Goal: Information Seeking & Learning: Learn about a topic

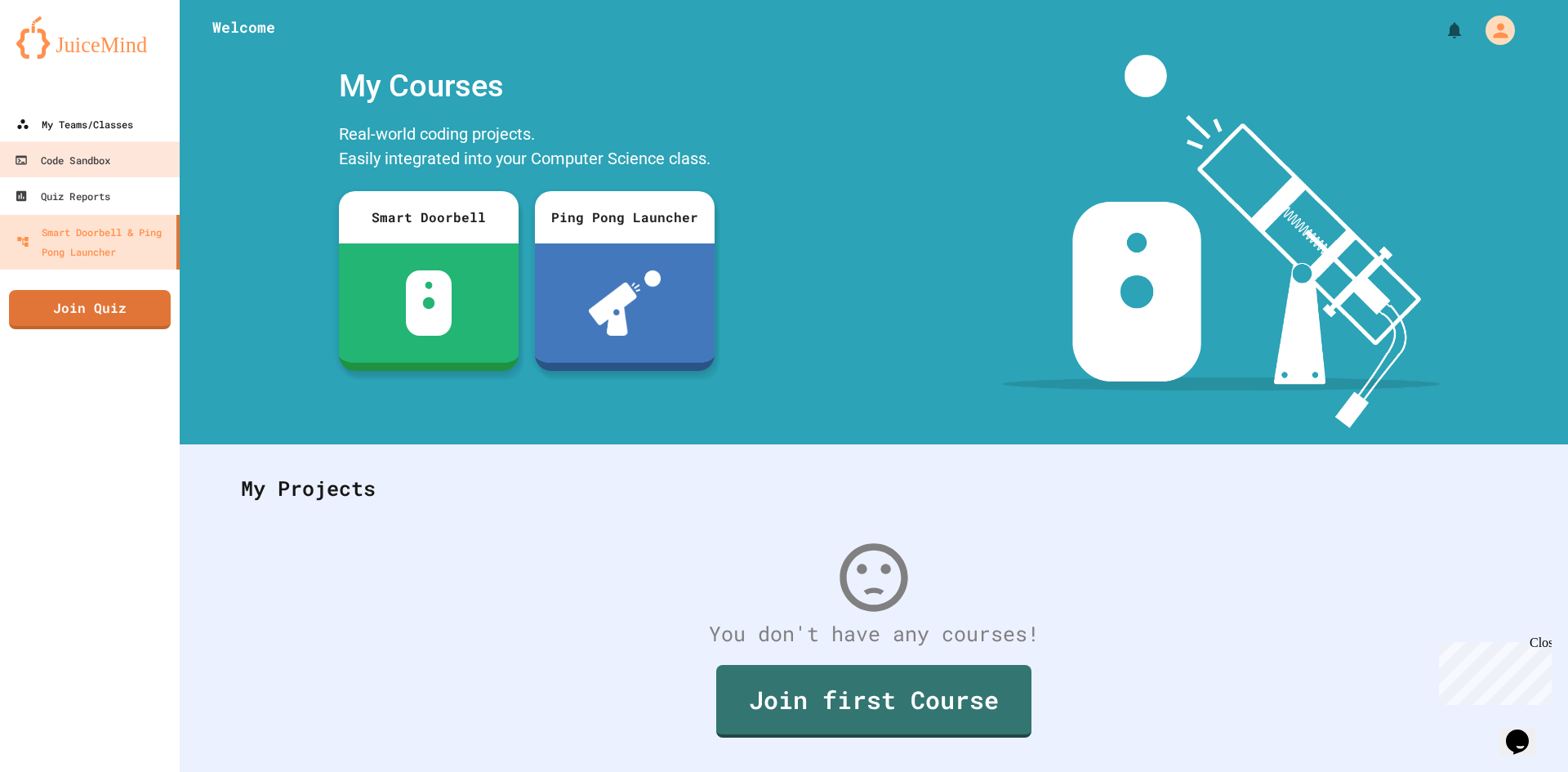
click at [73, 120] on div "My Teams/Classes" at bounding box center [75, 124] width 117 height 20
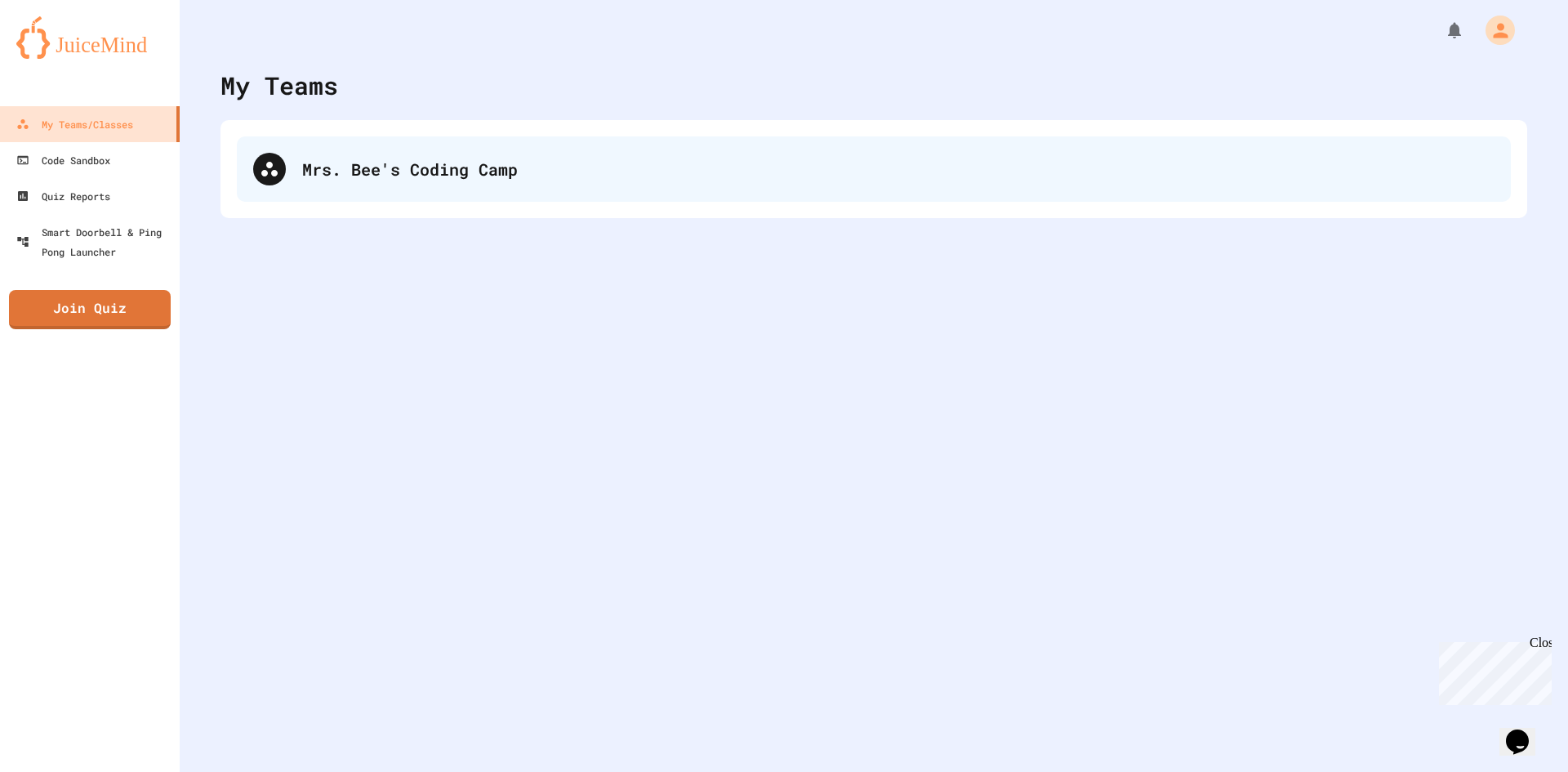
click at [457, 137] on div "Mrs. Bee's Coding Camp" at bounding box center [874, 169] width 1274 height 65
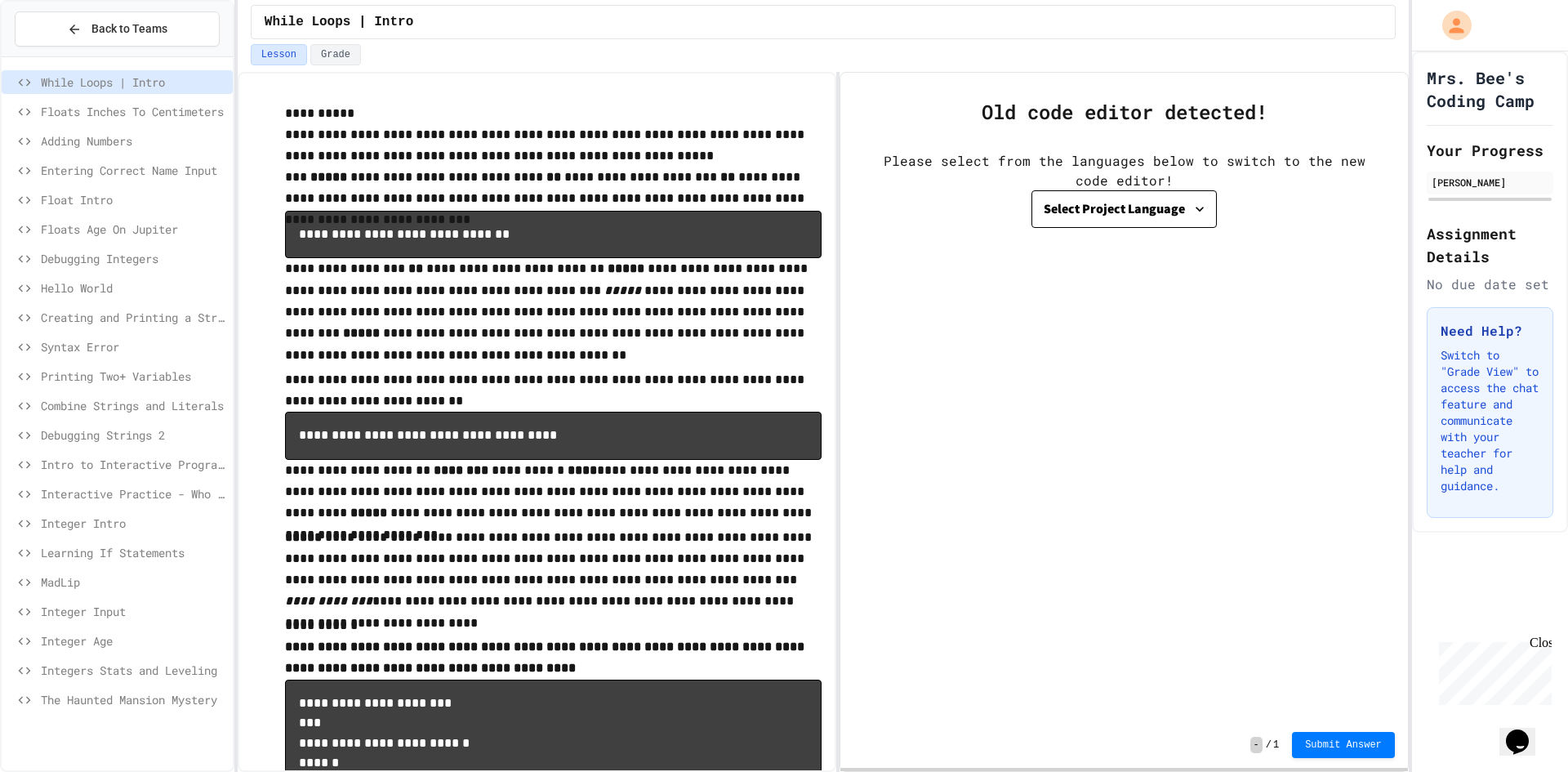
click at [88, 111] on span "Floats Inches To Centimeters" at bounding box center [133, 111] width 185 height 17
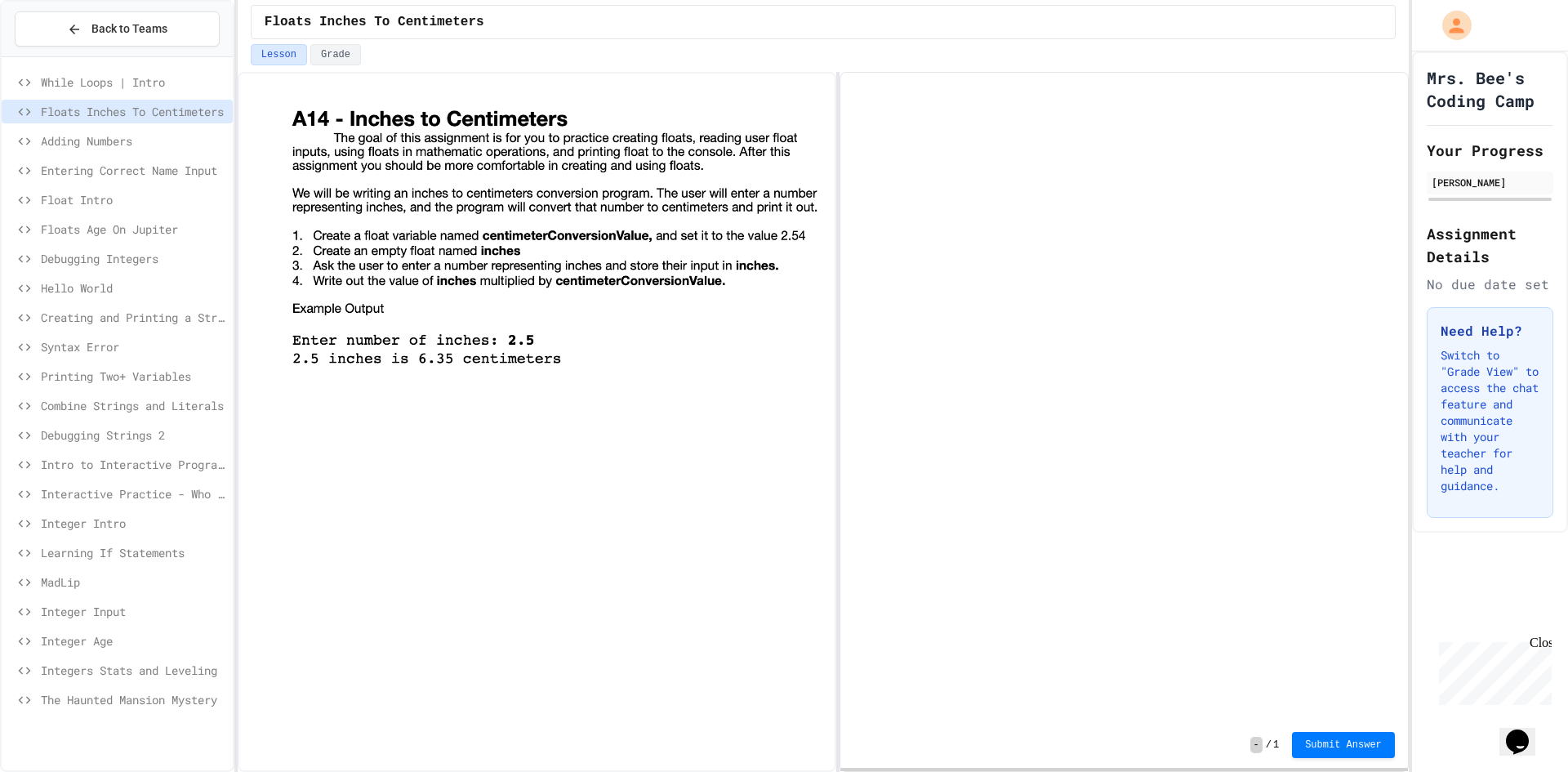
click at [99, 138] on span "Adding Numbers" at bounding box center [133, 141] width 185 height 17
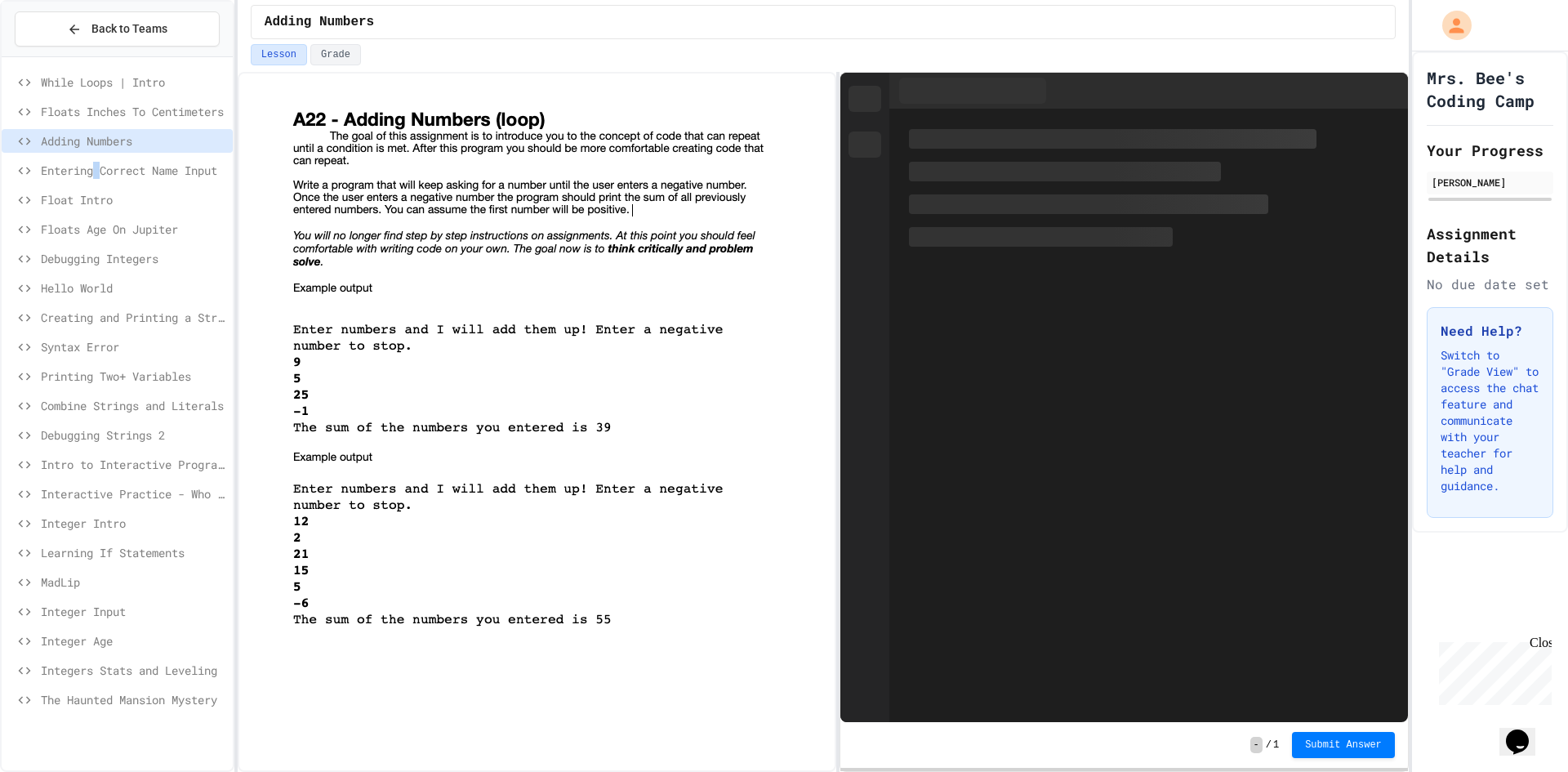
click at [100, 173] on span "Entering Correct Name Input" at bounding box center [133, 170] width 185 height 17
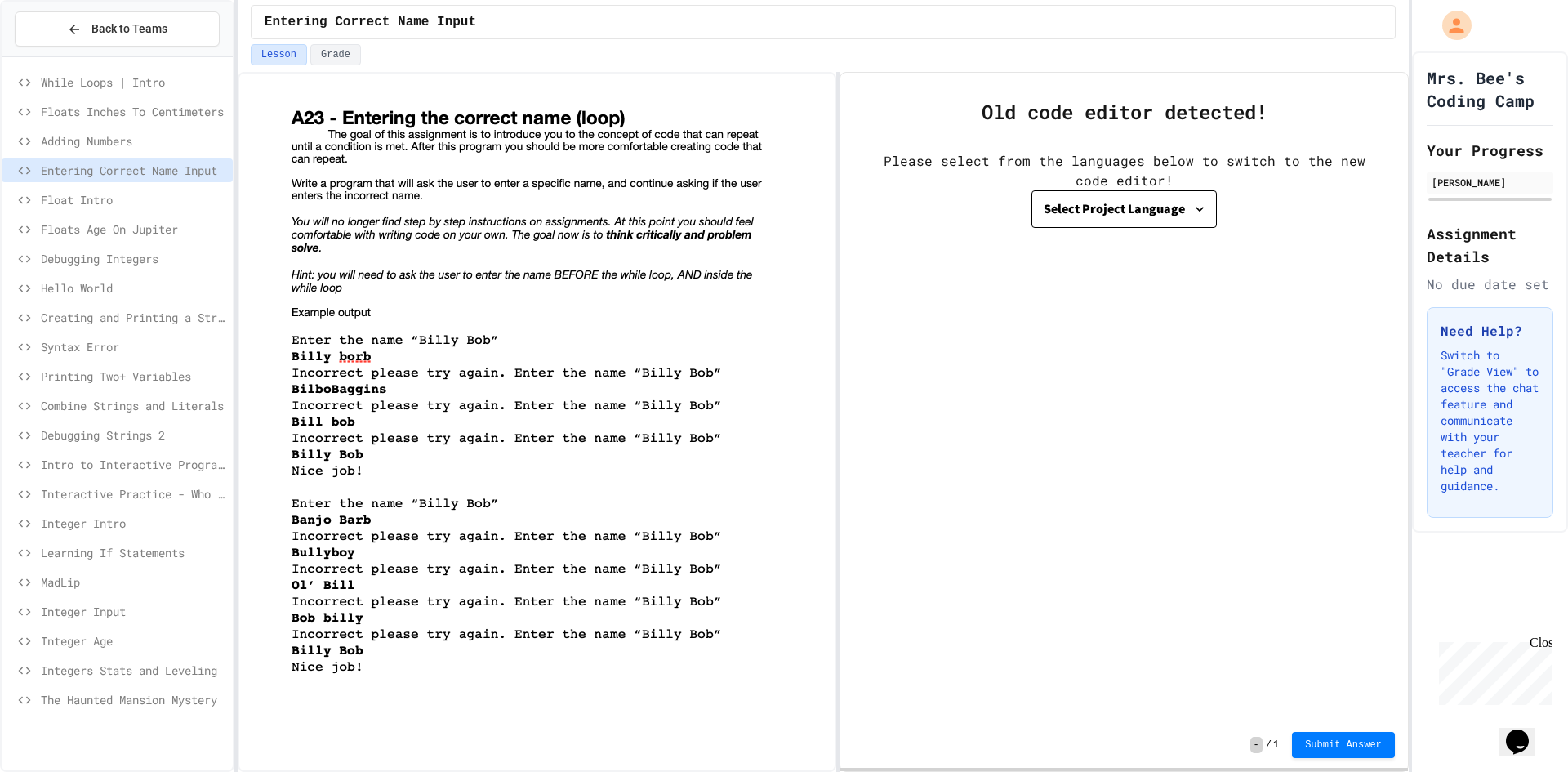
click at [99, 205] on span "Float Intro" at bounding box center [133, 199] width 185 height 17
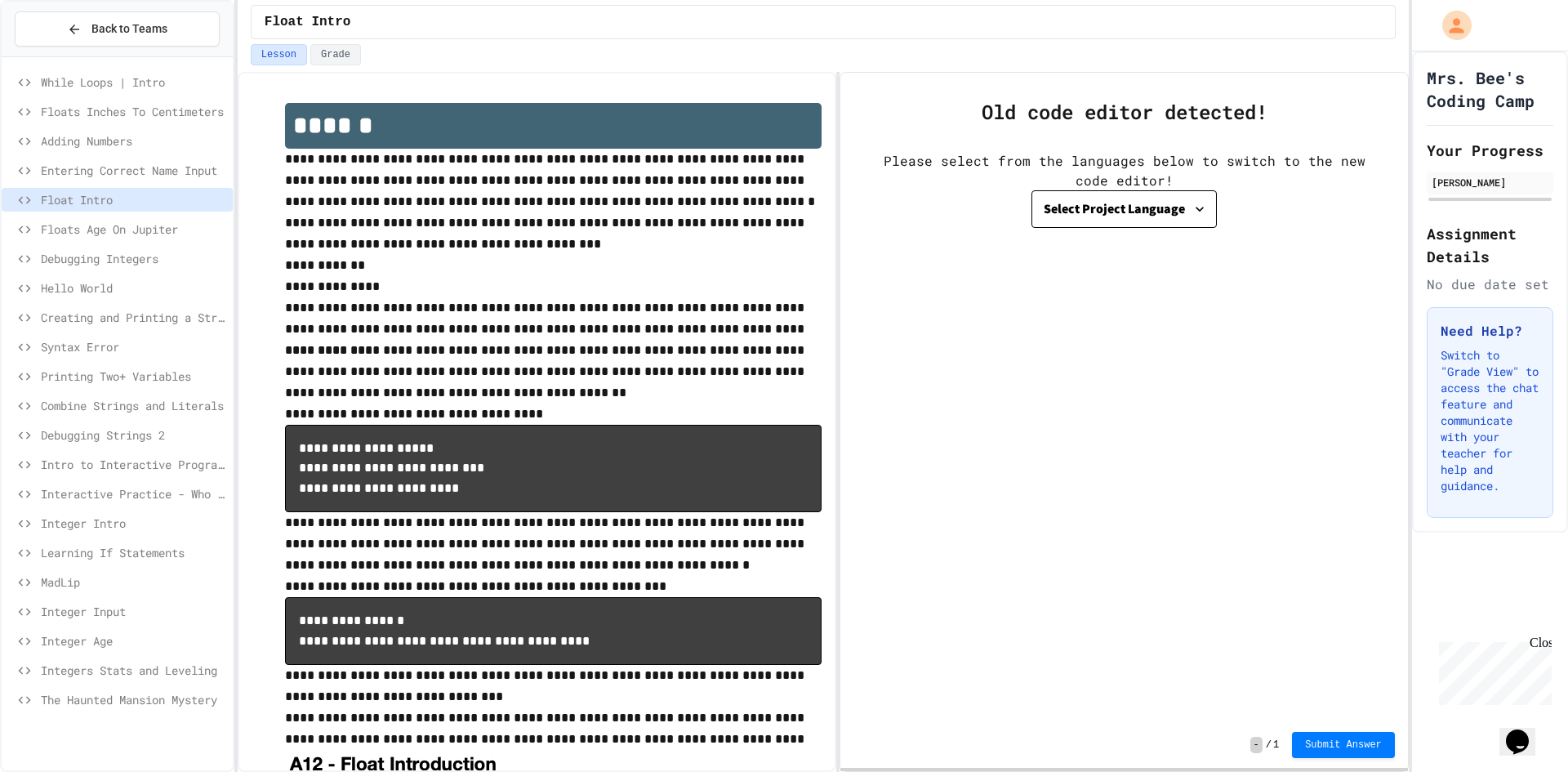
click at [99, 231] on span "Floats Age On Jupiter" at bounding box center [133, 229] width 185 height 17
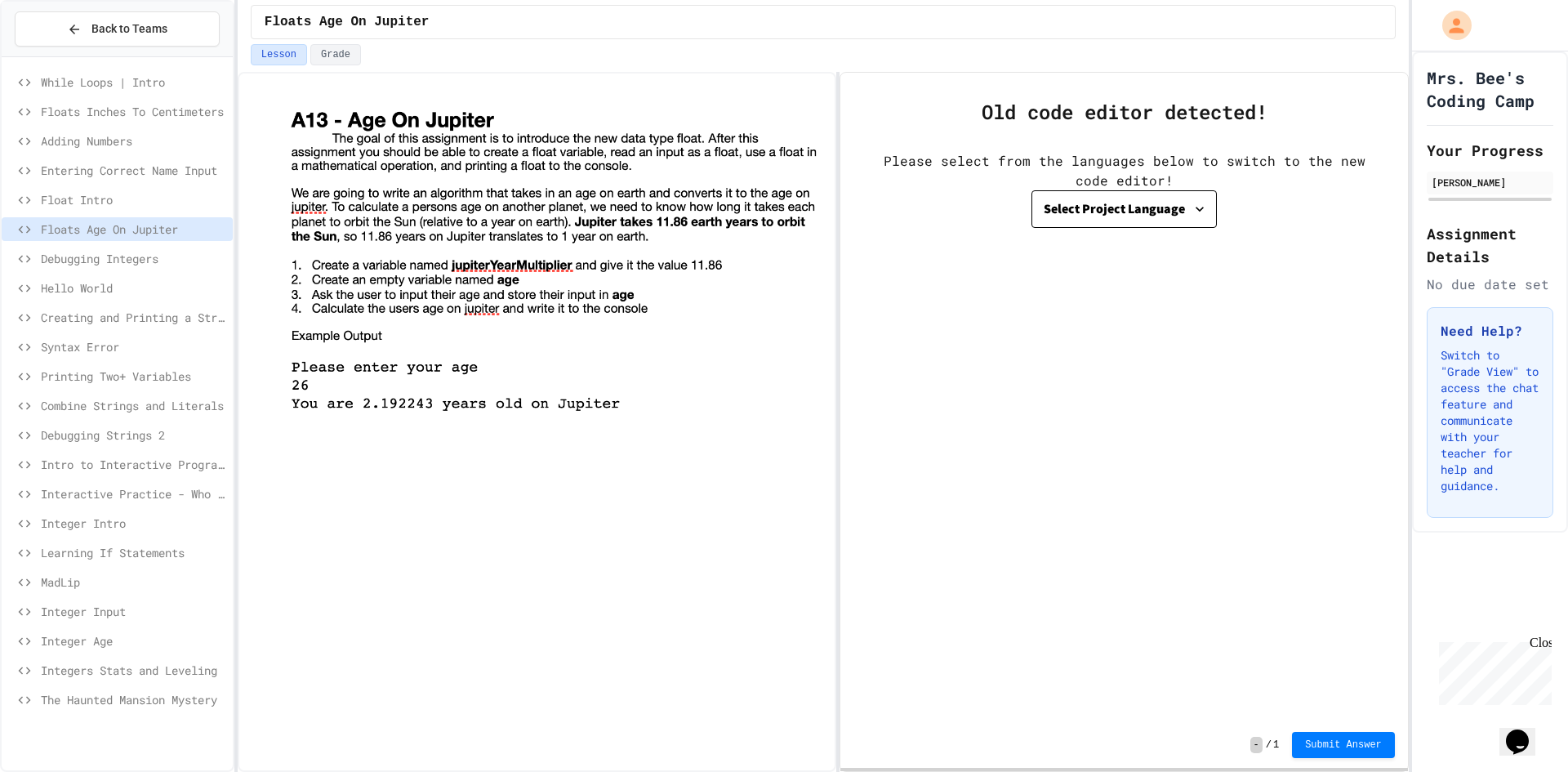
click at [114, 265] on span "Debugging Integers" at bounding box center [133, 258] width 185 height 17
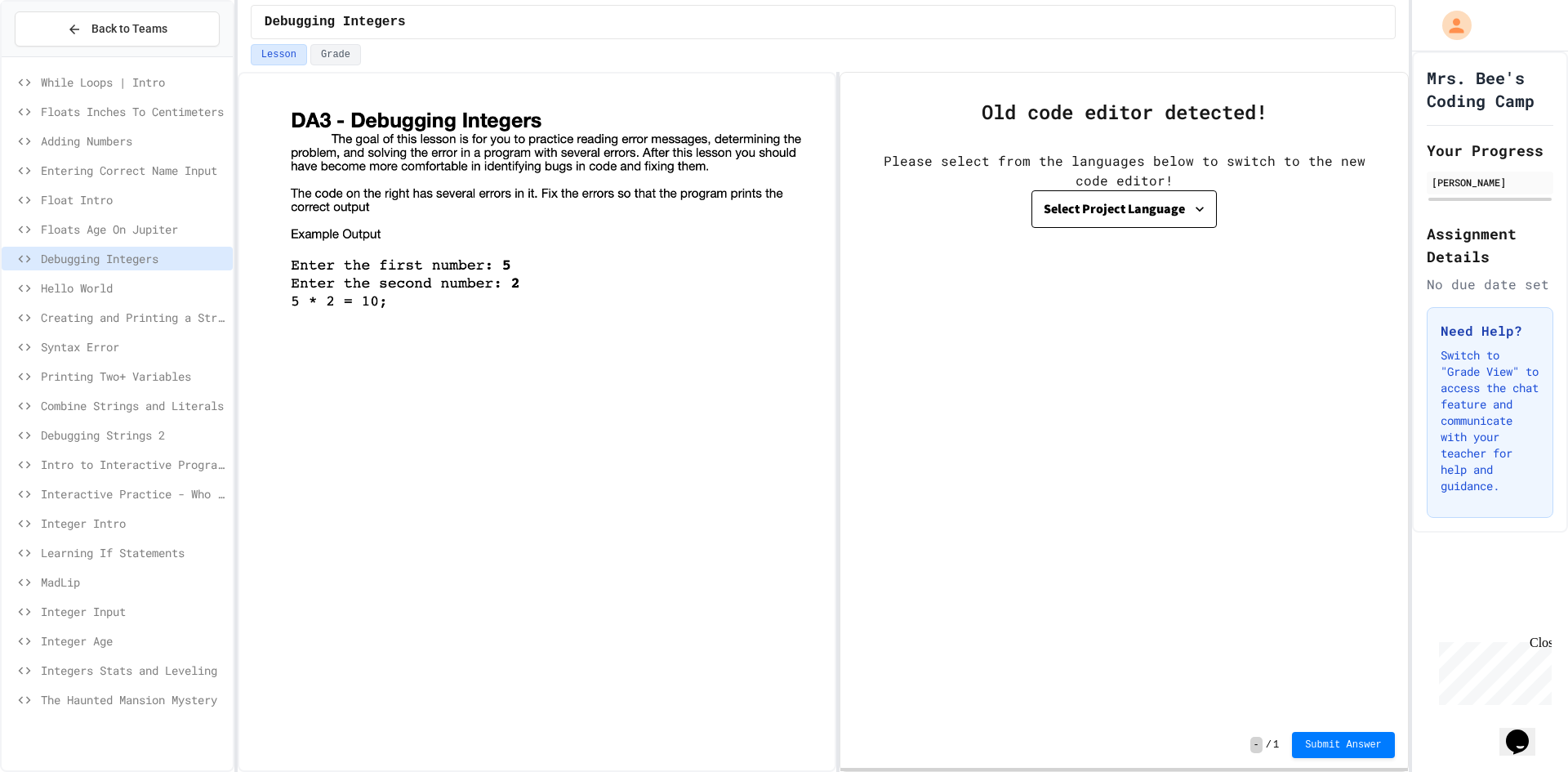
click at [112, 288] on span "Hello World" at bounding box center [133, 288] width 185 height 17
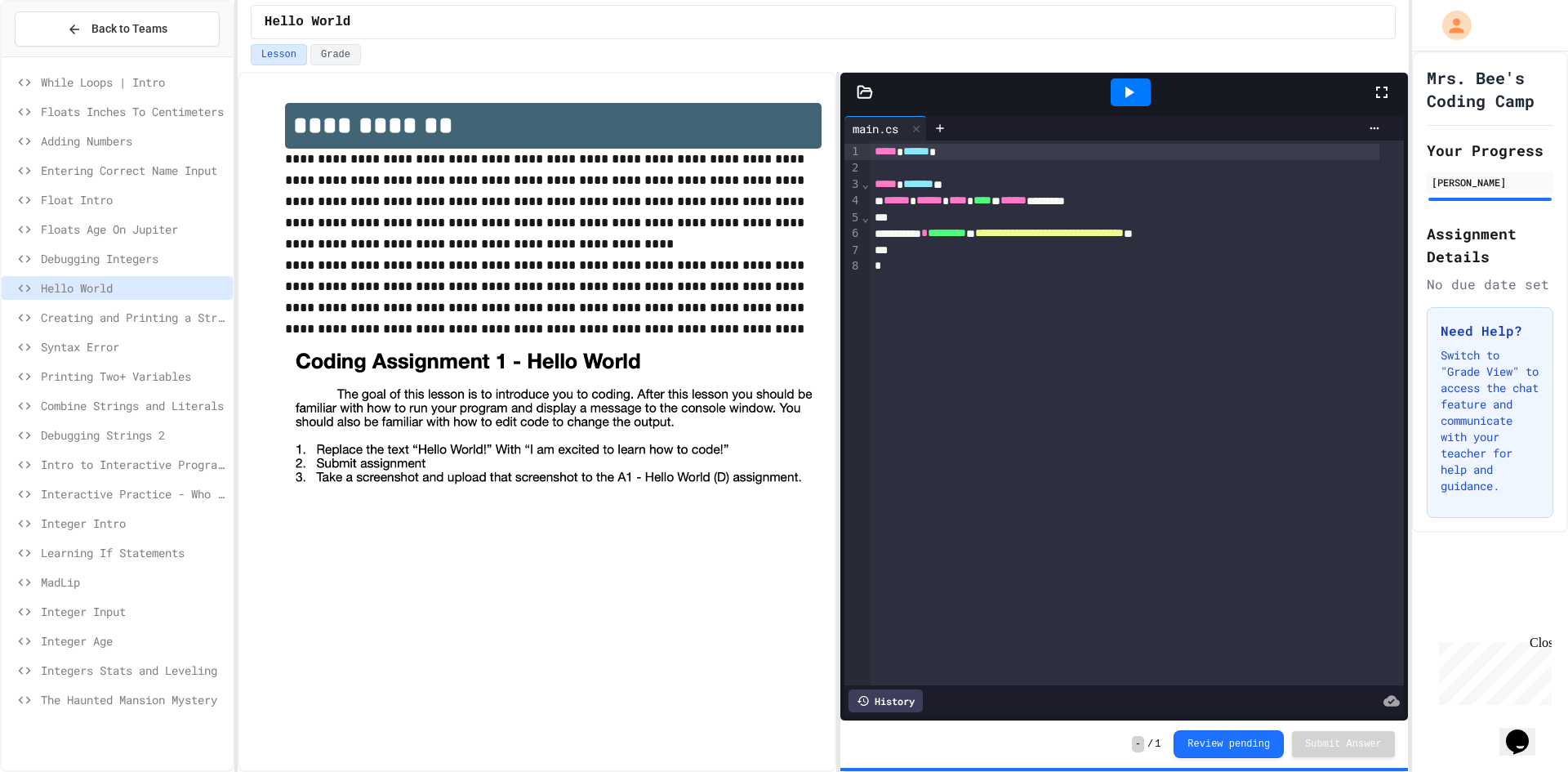
click at [125, 260] on span "Debugging Integers" at bounding box center [133, 258] width 185 height 17
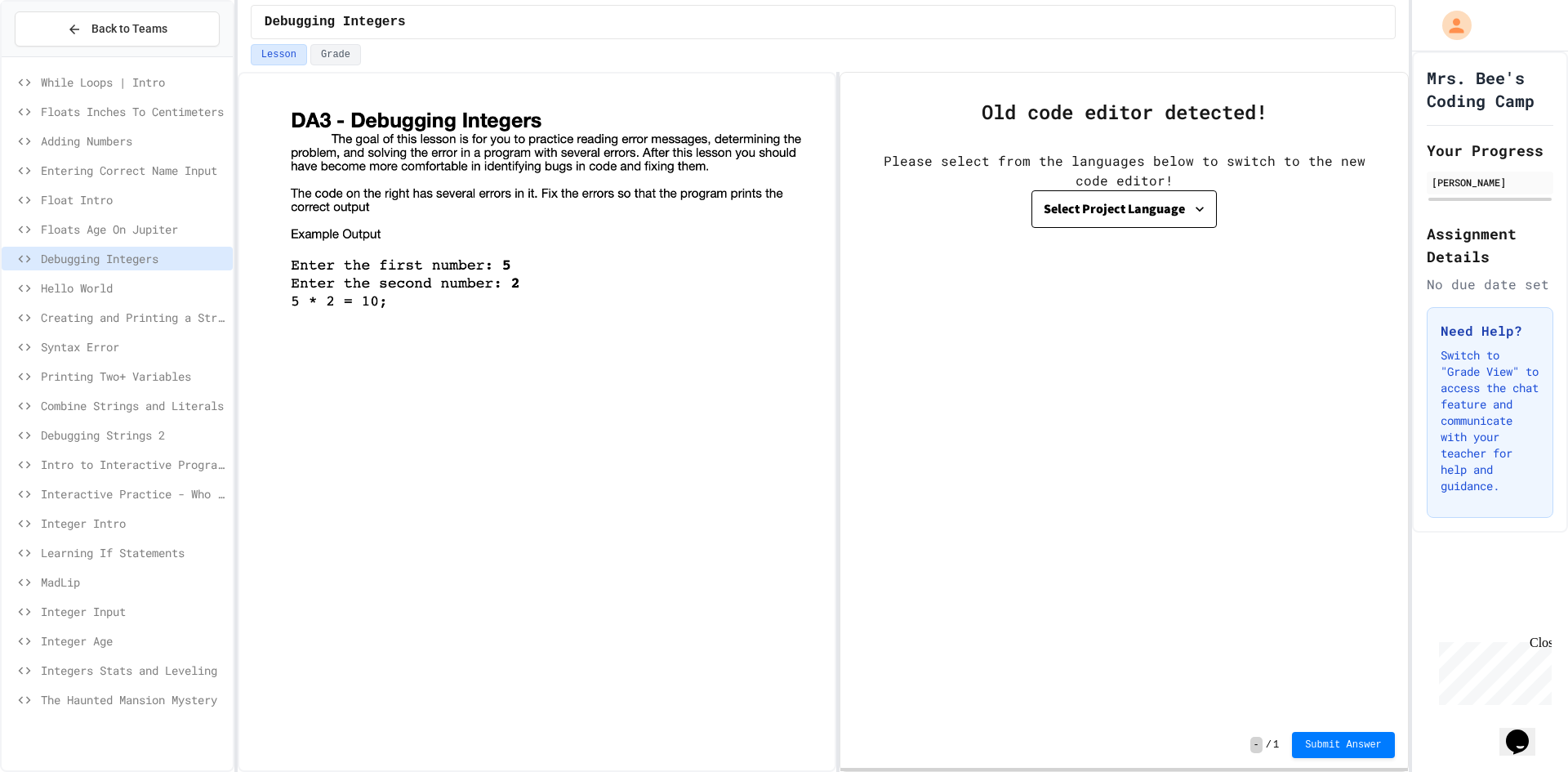
click at [77, 85] on span "While Loops | Intro" at bounding box center [133, 82] width 185 height 17
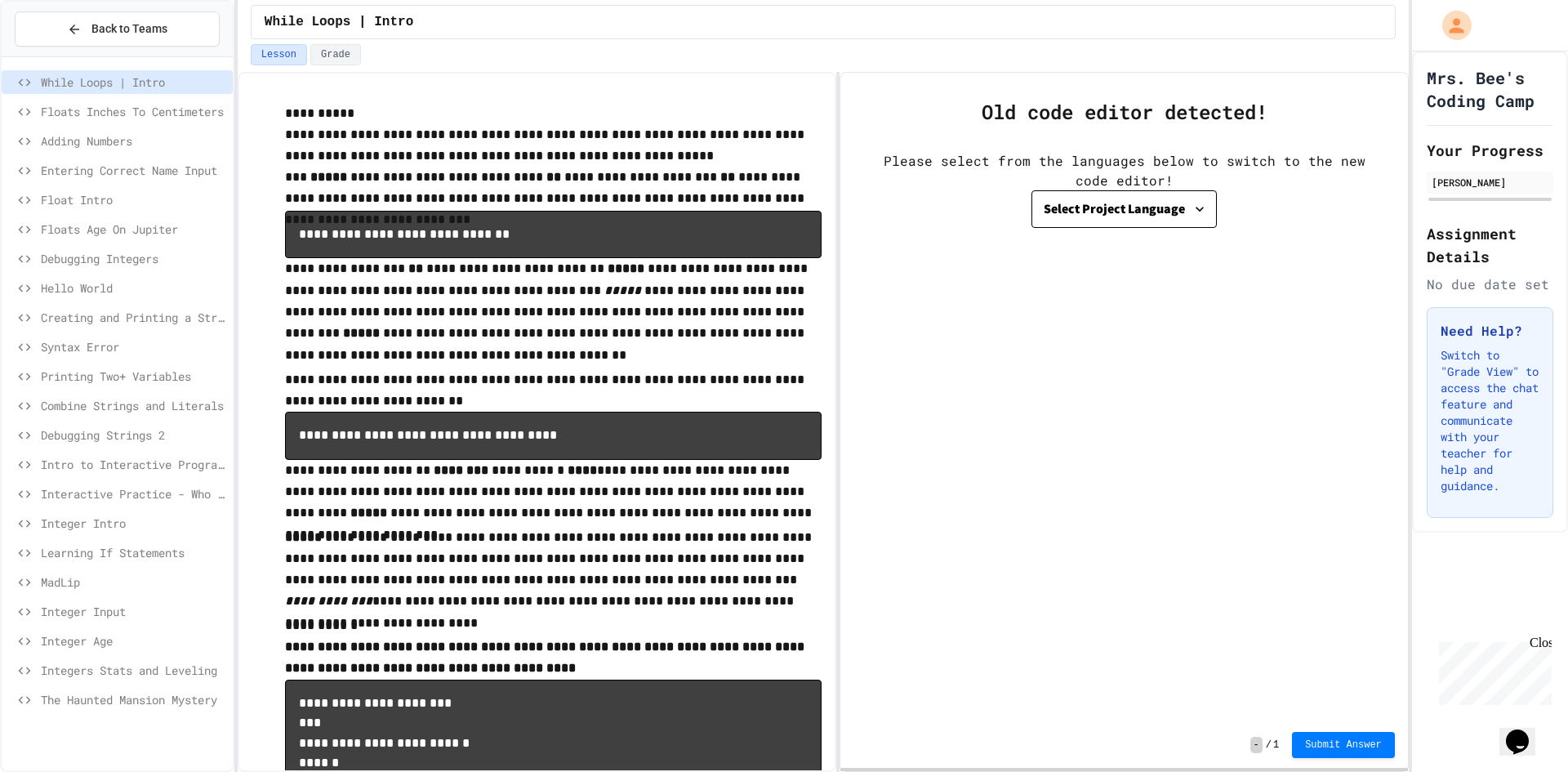
click at [92, 289] on span "Hello World" at bounding box center [133, 288] width 185 height 17
